Goal: Entertainment & Leisure: Consume media (video, audio)

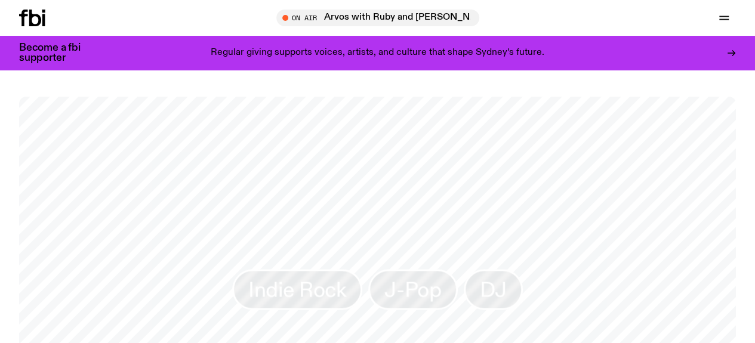
scroll to position [1124, 0]
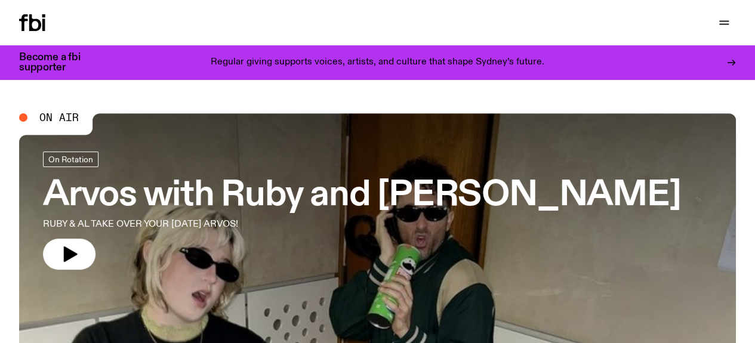
click at [0, 0] on link "Schedule" at bounding box center [0, 0] width 0 height 0
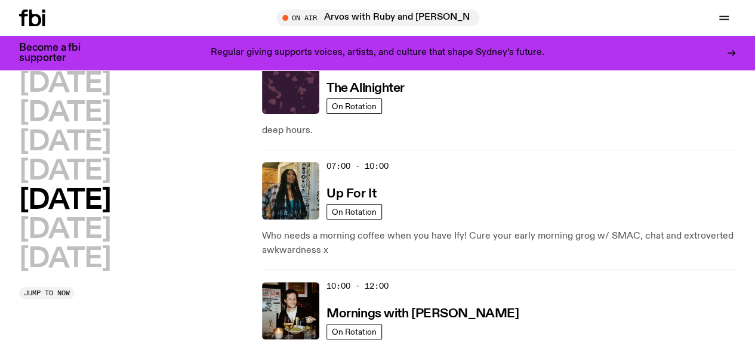
drag, startPoint x: 118, startPoint y: 301, endPoint x: 107, endPoint y: 304, distance: 11.0
click at [110, 273] on h2 "Sunday" at bounding box center [64, 259] width 91 height 27
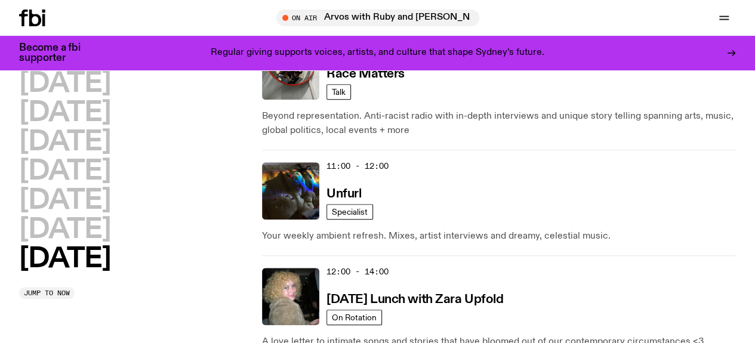
scroll to position [511, 0]
click at [0, 0] on link "Explore" at bounding box center [0, 0] width 0 height 0
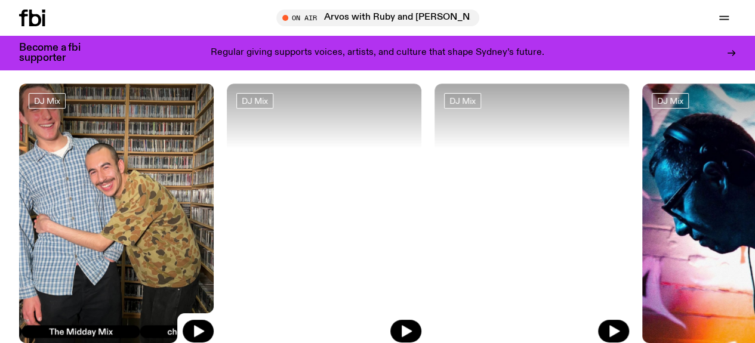
scroll to position [55, 0]
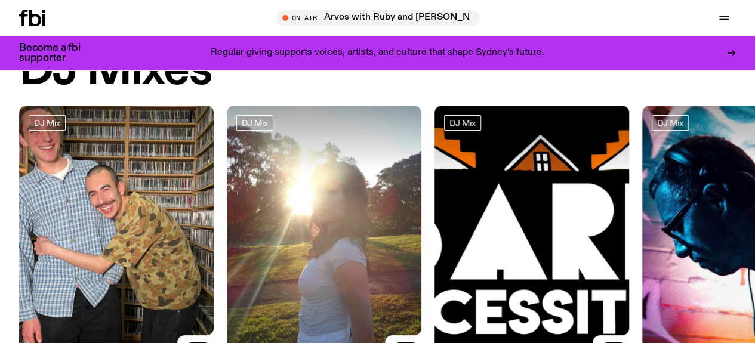
click at [137, 175] on img at bounding box center [116, 235] width 194 height 259
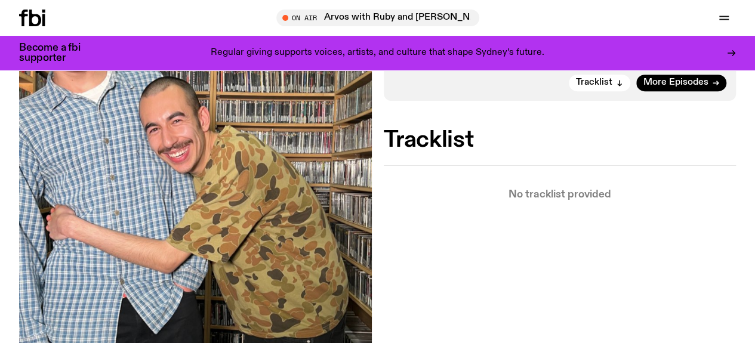
scroll to position [290, 0]
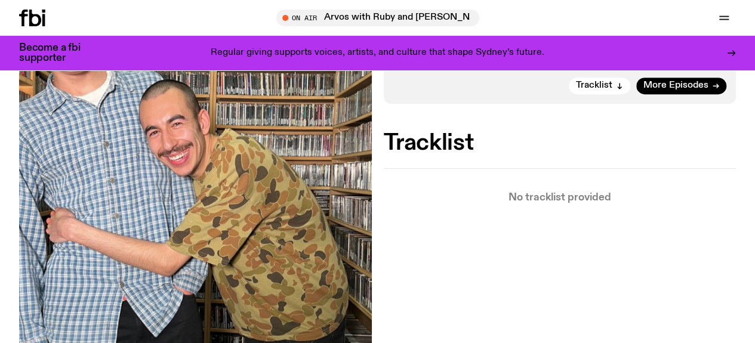
click at [671, 90] on span "More Episodes" at bounding box center [675, 85] width 65 height 9
click at [670, 90] on span "More Episodes" at bounding box center [675, 85] width 65 height 9
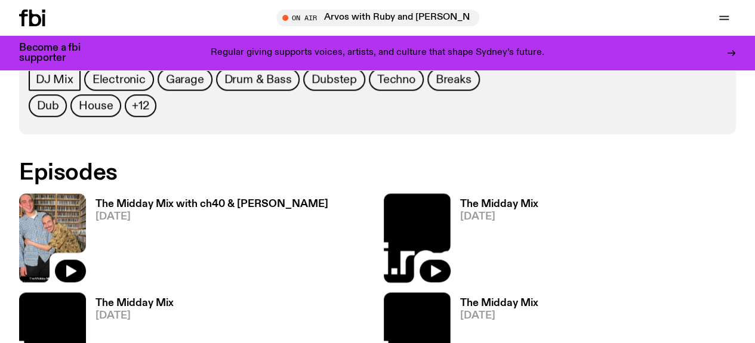
scroll to position [591, 0]
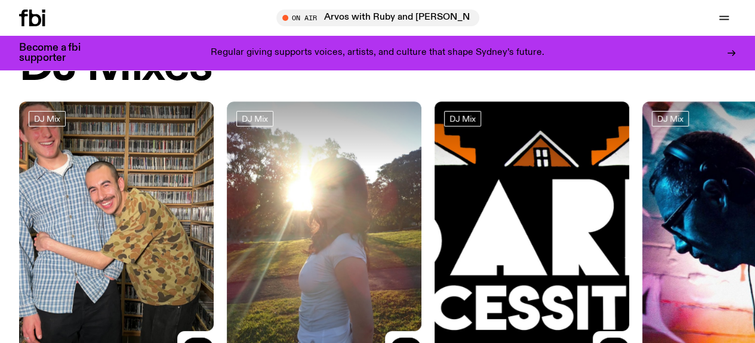
scroll to position [55, 0]
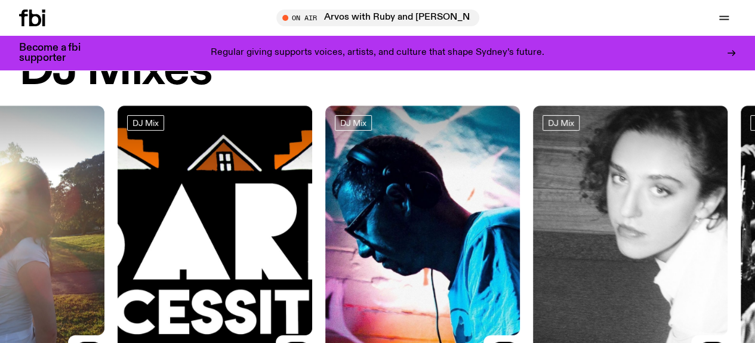
drag, startPoint x: 295, startPoint y: 212, endPoint x: 165, endPoint y: 211, distance: 130.0
click at [174, 212] on img at bounding box center [215, 235] width 194 height 259
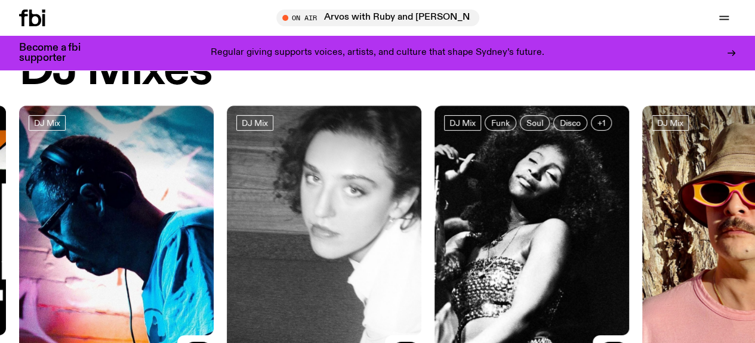
click at [401, 208] on div "DJ Mix The Midday Mix with ch40 & Ugo 22.08.25 DJ Mix Sunset with alilia: Ep 3 …" at bounding box center [377, 255] width 716 height 298
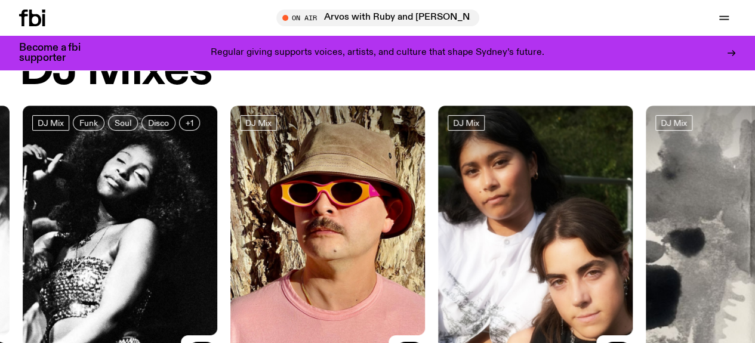
drag, startPoint x: 415, startPoint y: 217, endPoint x: 285, endPoint y: 223, distance: 130.2
click at [316, 221] on div "DJ Mix The Midday Mix with ch40 & Ugo 22.08.25 DJ Mix Sunset with alilia: Ep 3 …" at bounding box center [377, 255] width 716 height 298
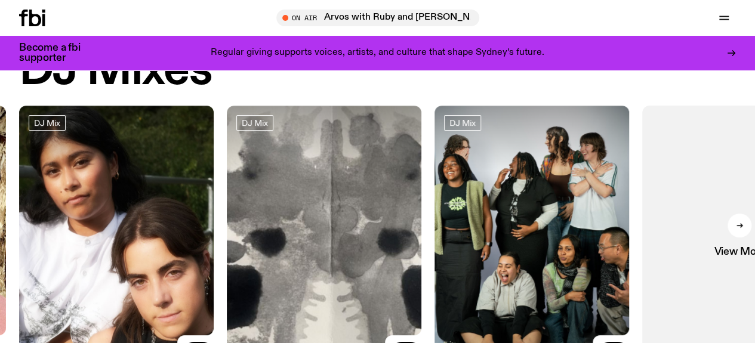
click at [716, 224] on link "View More" at bounding box center [739, 235] width 194 height 259
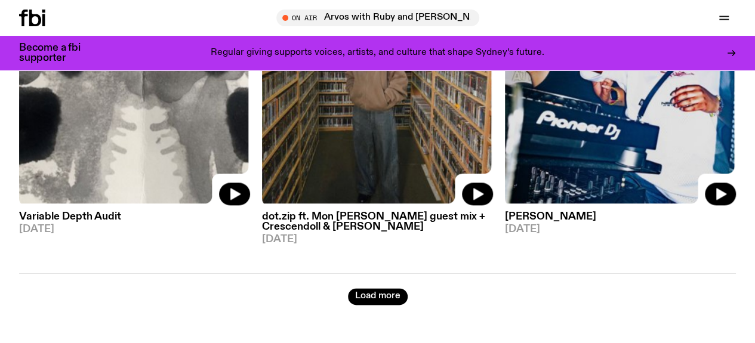
scroll to position [2854, 0]
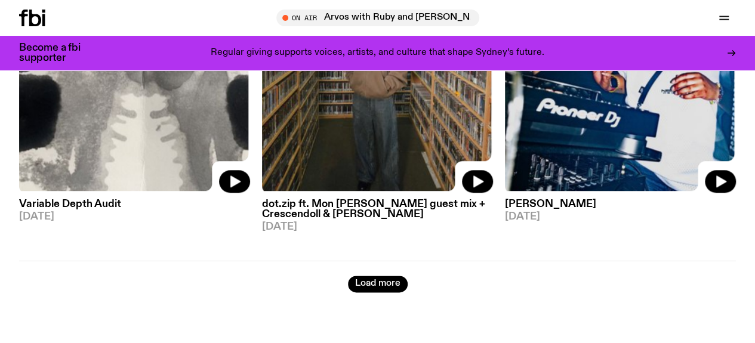
click at [385, 261] on div "Load more" at bounding box center [377, 277] width 716 height 32
click at [392, 276] on button "Load more" at bounding box center [378, 284] width 60 height 17
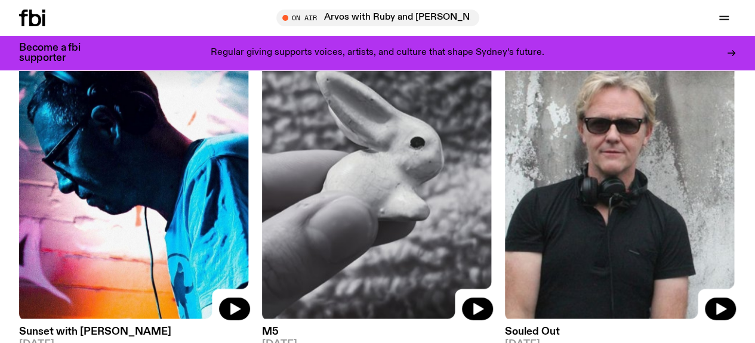
scroll to position [3868, 0]
